Goal: Information Seeking & Learning: Learn about a topic

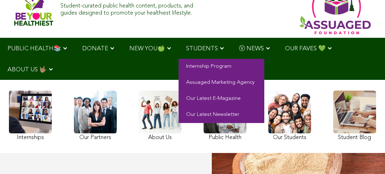
click at [199, 49] on span "STUDENTS" at bounding box center [202, 49] width 32 height 6
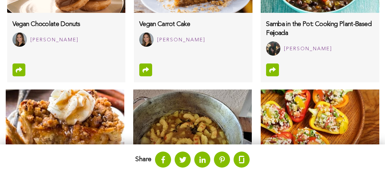
scroll to position [689, 0]
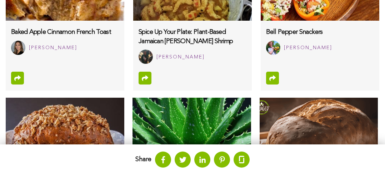
click at [292, 124] on img at bounding box center [319, 133] width 119 height 71
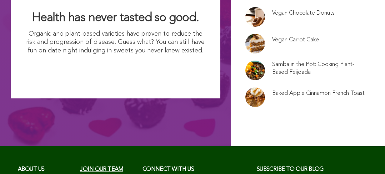
scroll to position [3560, 0]
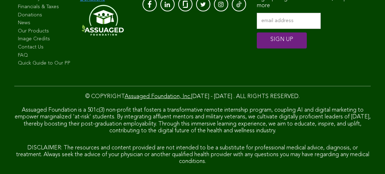
click at [42, 20] on link "News" at bounding box center [45, 23] width 55 height 7
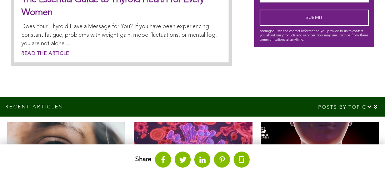
scroll to position [408, 0]
